Goal: Task Accomplishment & Management: Use online tool/utility

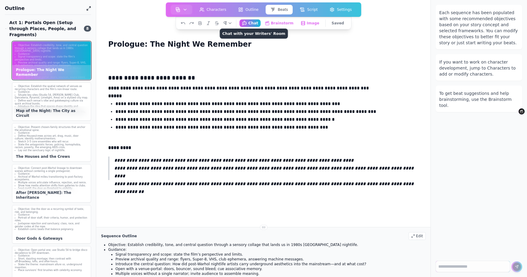
click at [246, 23] on icon "button" at bounding box center [244, 24] width 4 height 4
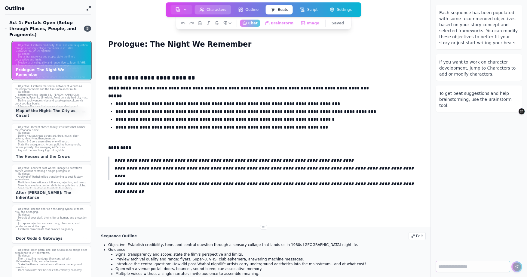
click at [216, 10] on button "Characters" at bounding box center [213, 10] width 37 height 10
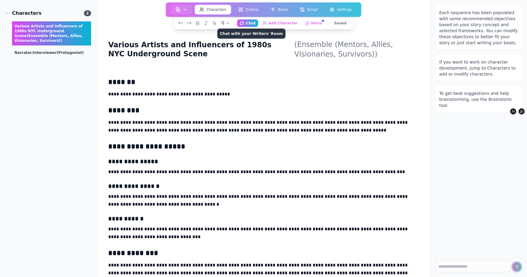
click at [252, 21] on button "Chat Chat with your Writers' Room" at bounding box center [247, 23] width 21 height 8
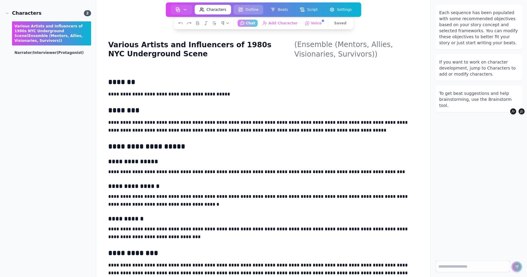
click at [252, 11] on button "Outline" at bounding box center [249, 10] width 30 height 10
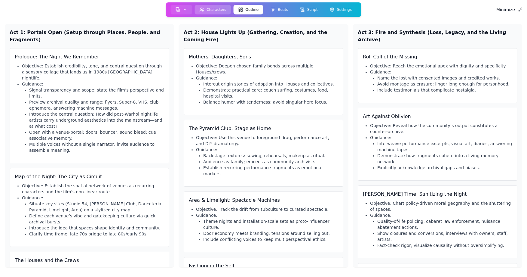
click at [215, 8] on button "Characters" at bounding box center [213, 10] width 37 height 10
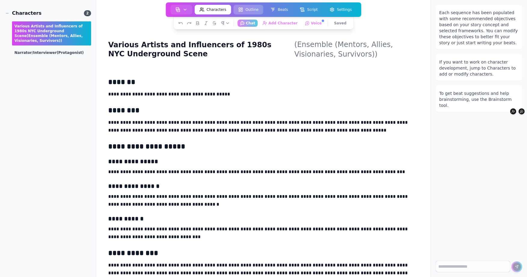
click at [241, 9] on icon at bounding box center [240, 9] width 5 height 5
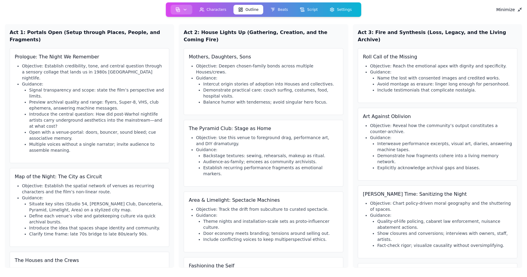
click at [180, 10] on img "button" at bounding box center [177, 9] width 5 height 5
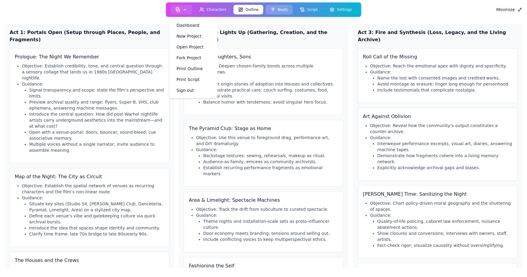
click at [281, 9] on button "Beats" at bounding box center [279, 10] width 27 height 10
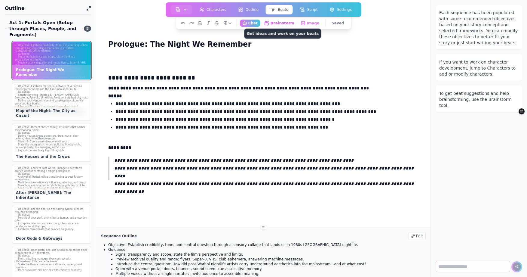
click at [287, 23] on button "Brainstorm Get ideas and work on your beats" at bounding box center [279, 23] width 35 height 8
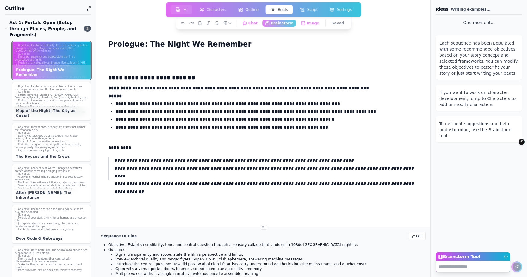
paste textarea "**********"
type textarea "**********"
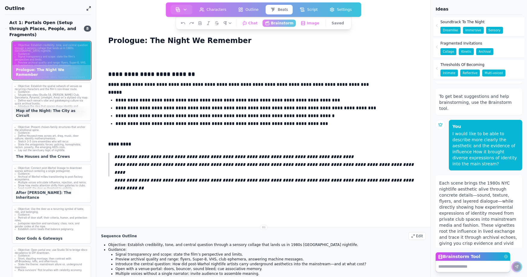
scroll to position [6, 0]
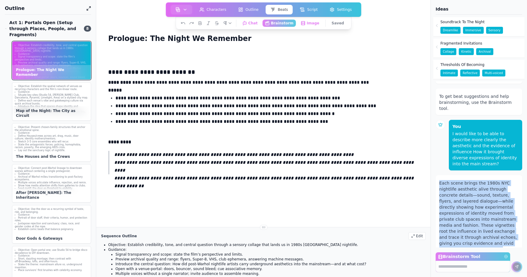
drag, startPoint x: 440, startPoint y: 171, endPoint x: 512, endPoint y: 231, distance: 93.6
click at [512, 231] on div "Each scene brings the 1980s NYC nightlife aesthetic alive through concrete deta…" at bounding box center [478, 216] width 79 height 72
copy div "Each scene brings the 1980s NYC nightlife aesthetic alive through concrete deta…"
click at [254, 23] on button "Chat Chat with your Writers' Room" at bounding box center [249, 23] width 21 height 8
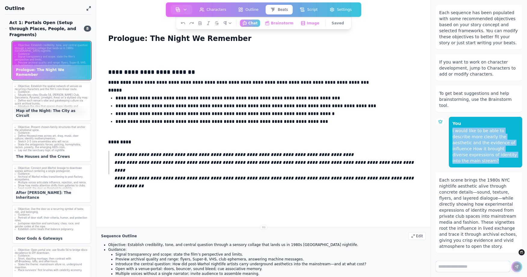
drag, startPoint x: 453, startPoint y: 125, endPoint x: 510, endPoint y: 148, distance: 61.8
click at [510, 148] on div "I would like to be able to describe more clearly the aesthetic and the evidence…" at bounding box center [485, 145] width 66 height 36
copy div "I would like to be able to describe more clearly the aesthetic and the evidence…"
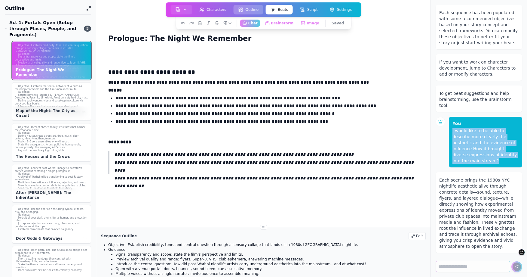
click at [248, 6] on button "Outline" at bounding box center [249, 10] width 30 height 10
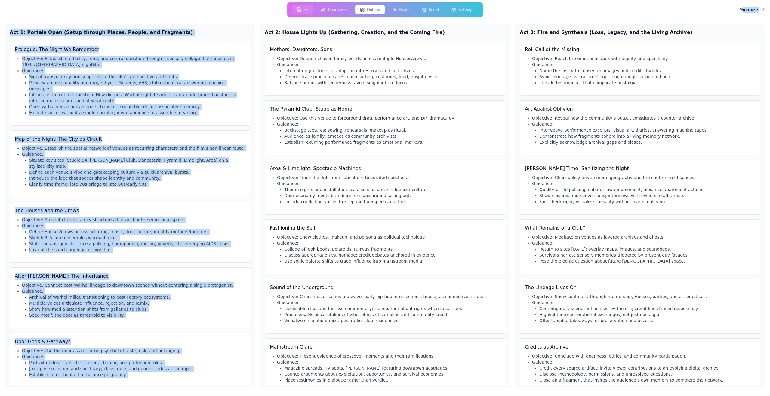
drag, startPoint x: 253, startPoint y: 383, endPoint x: 10, endPoint y: -20, distance: 470.9
click at [10, 0] on html "**********" at bounding box center [385, 198] width 770 height 396
copy div "Loremips Dol 7: Sitamet Cons (Adipi elitsed Doeius, Tempor, inc Utlaboree) Dolo…"
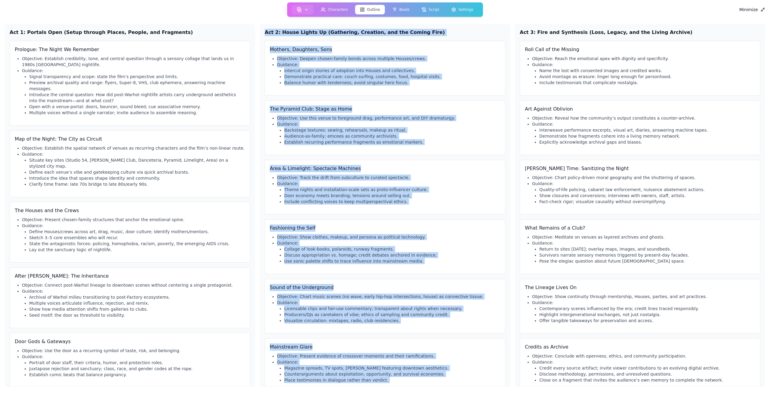
drag, startPoint x: 416, startPoint y: 384, endPoint x: 272, endPoint y: 21, distance: 390.6
click at [272, 21] on div "Act 1: Portals Open (Setup through Places, People, and Fragments) Prologue: The…" at bounding box center [385, 205] width 760 height 372
copy div "Lor 4: Ipsum Dolors Am (Consectet, Adipisci, eli sed Doeius Temp) Incidid, Utla…"
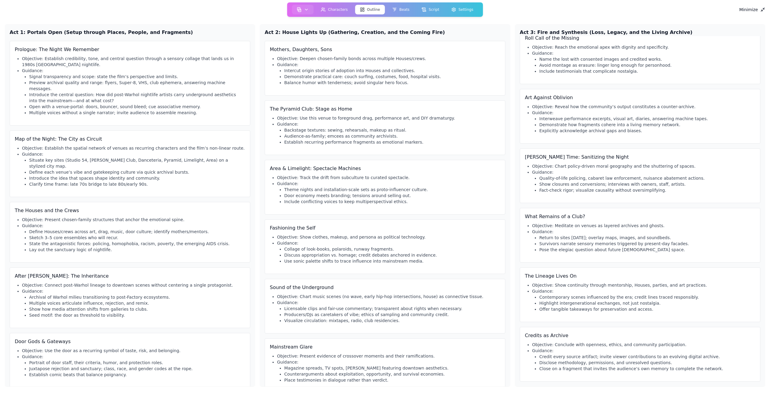
click at [527, 276] on div "Roll Call of the Missing Objective: Reach the emotional apex with dignity and s…" at bounding box center [640, 211] width 250 height 351
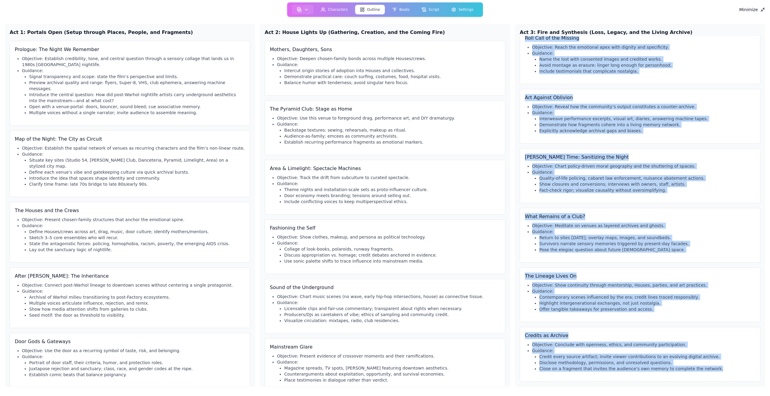
scroll to position [0, 0]
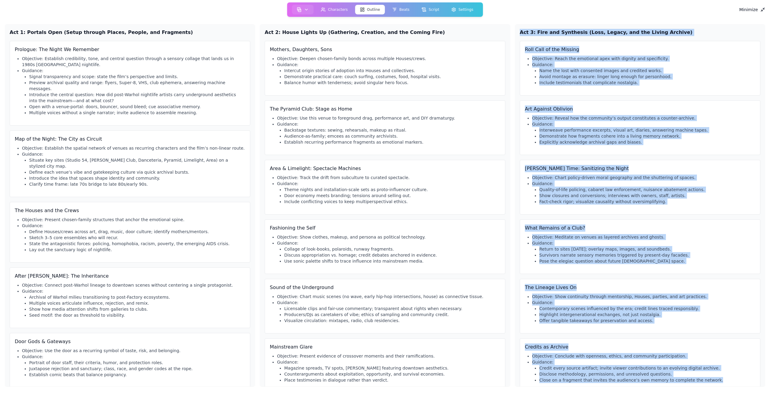
drag, startPoint x: 728, startPoint y: 377, endPoint x: 519, endPoint y: 32, distance: 404.3
click at [519, 31] on div "Act 3: Fire and Synthesis (Loss, Legacy, and the Living Archive) Roll Call of t…" at bounding box center [640, 205] width 250 height 363
copy div "Lor 8: Ipsu dol Sitametco (Adip, Elitse, doe tem Incidi Utlabor) Etdo Magn al e…"
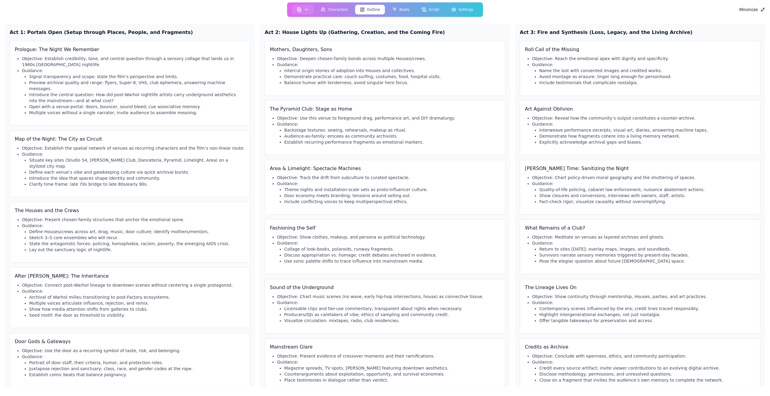
click at [527, 13] on div "Minimize" at bounding box center [385, 10] width 760 height 7
